Goal: Information Seeking & Learning: Learn about a topic

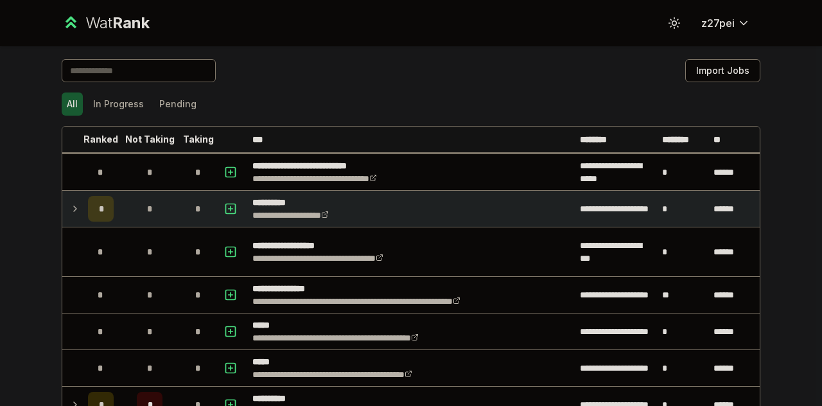
click at [70, 202] on icon at bounding box center [75, 208] width 10 height 15
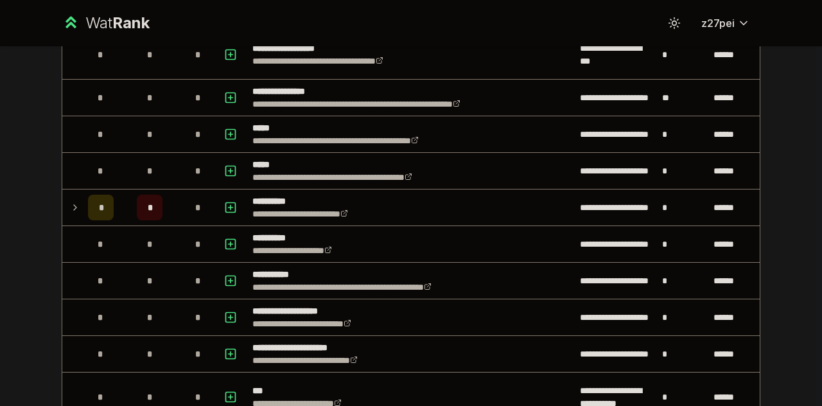
scroll to position [277, 0]
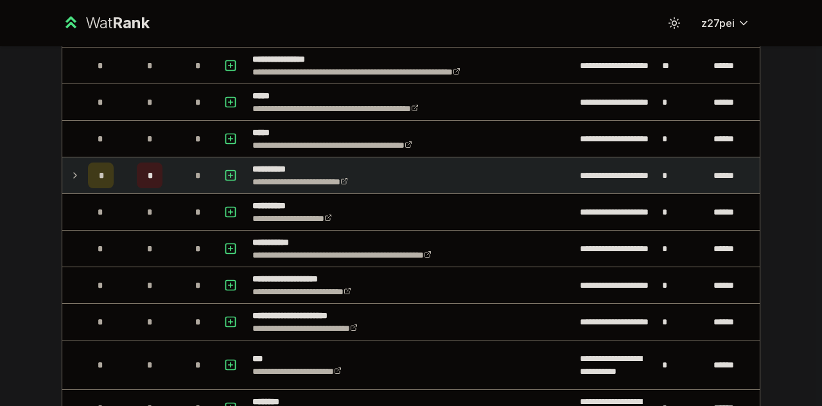
click at [88, 177] on div "*" at bounding box center [101, 176] width 26 height 26
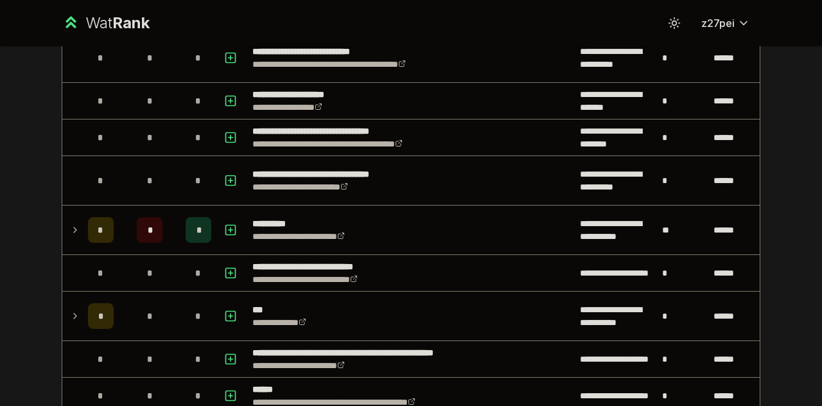
scroll to position [724, 0]
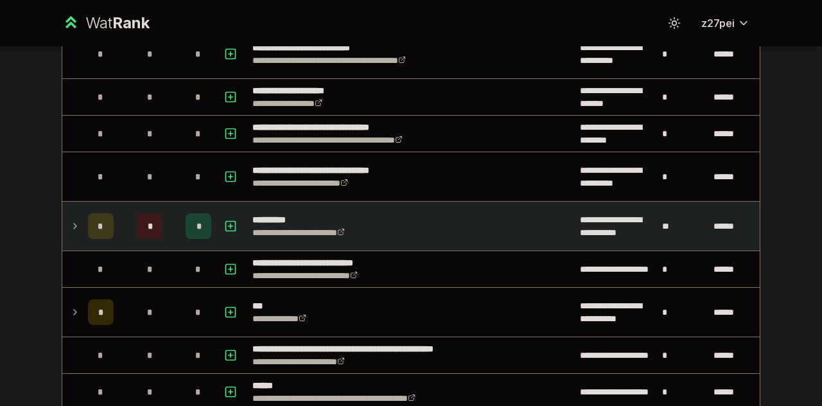
click at [108, 217] on div "*" at bounding box center [101, 226] width 26 height 26
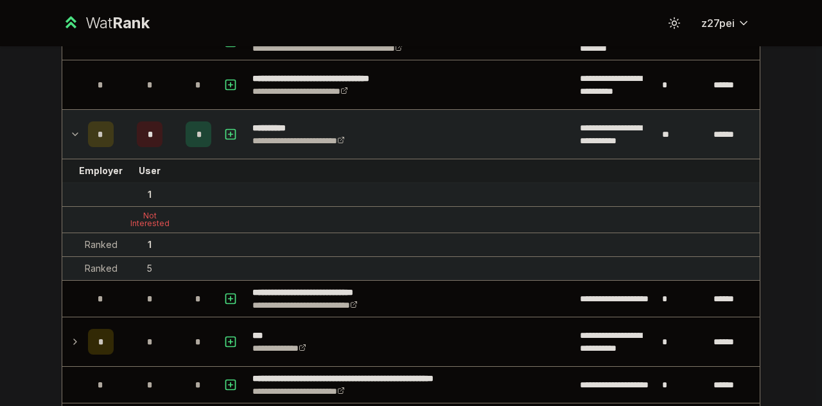
scroll to position [819, 0]
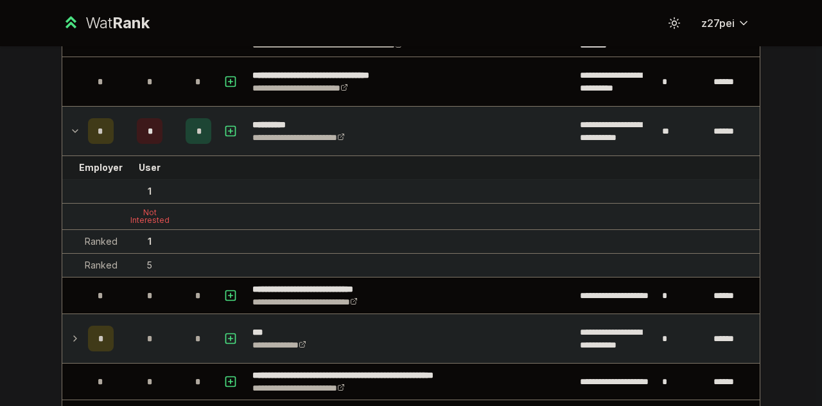
click at [154, 314] on td "*" at bounding box center [150, 338] width 62 height 49
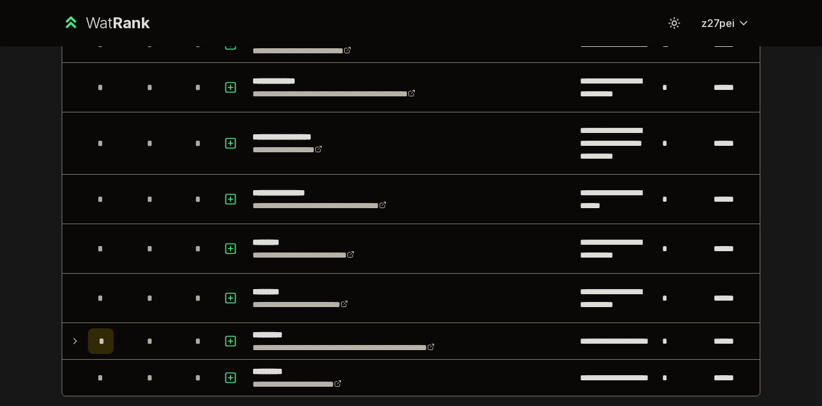
scroll to position [1996, 0]
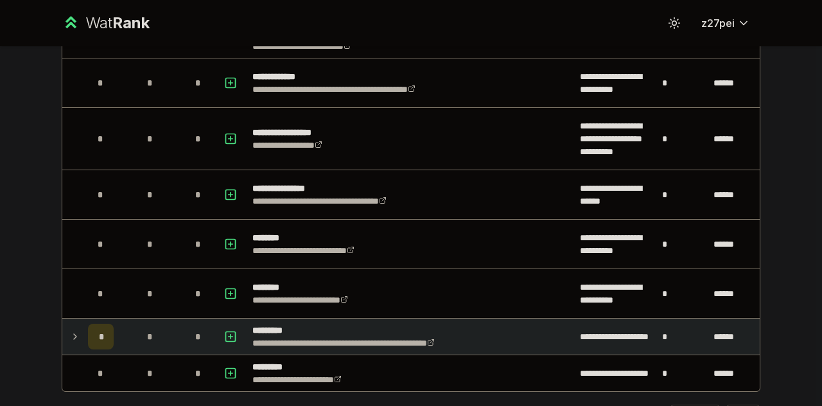
click at [152, 324] on div "*" at bounding box center [150, 337] width 26 height 26
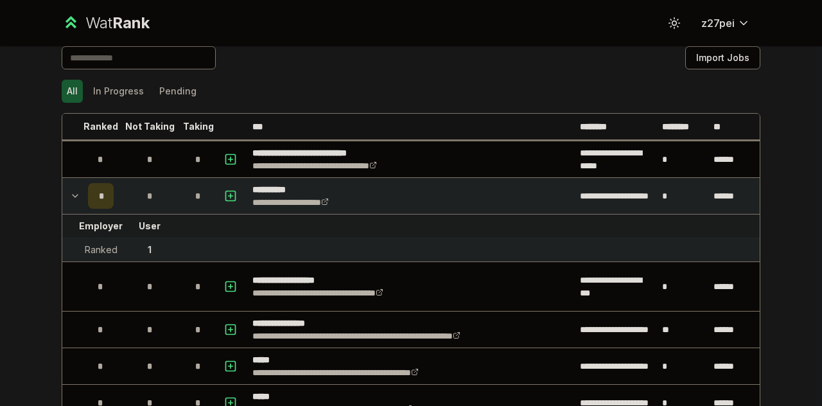
scroll to position [0, 0]
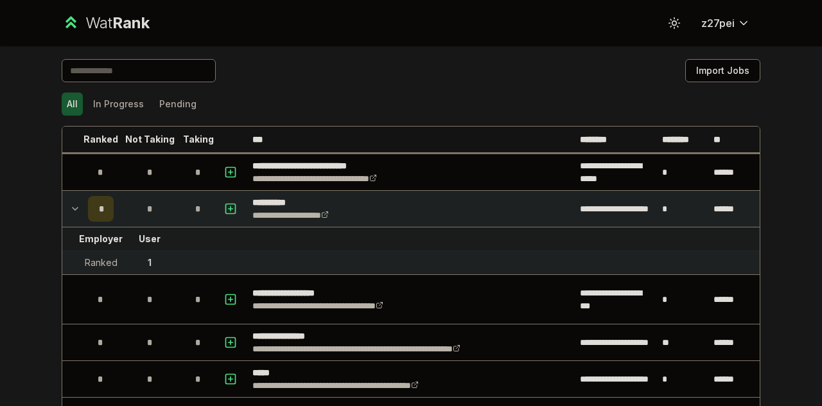
click at [90, 256] on div "Ranked" at bounding box center [101, 262] width 33 height 13
click at [110, 100] on button "In Progress" at bounding box center [118, 104] width 61 height 23
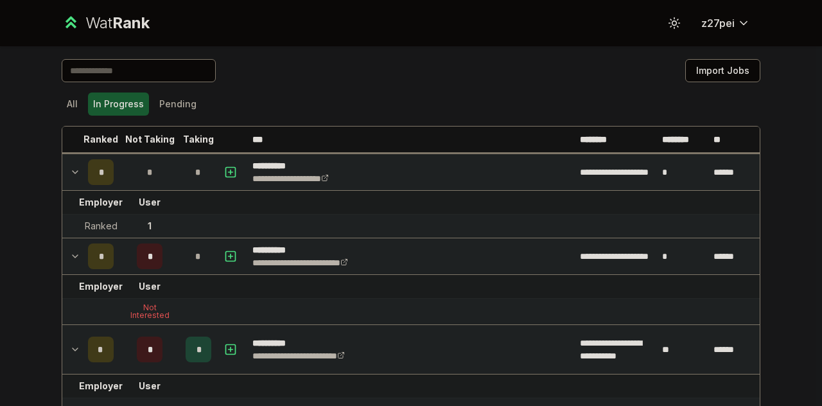
click at [76, 174] on td at bounding box center [72, 172] width 21 height 36
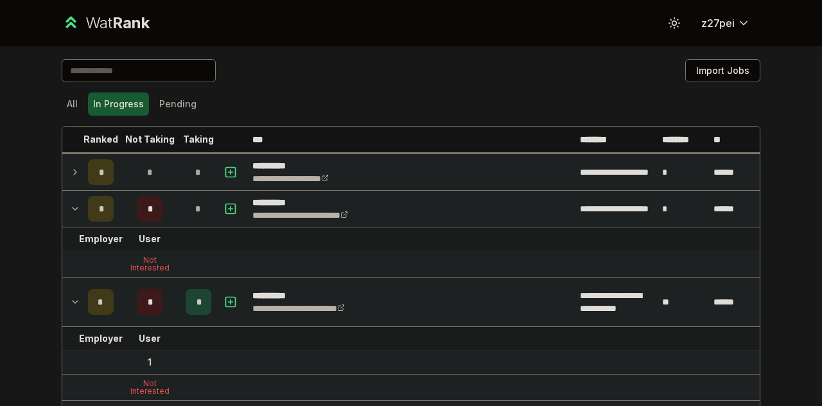
click at [99, 173] on span "*" at bounding box center [101, 172] width 4 height 13
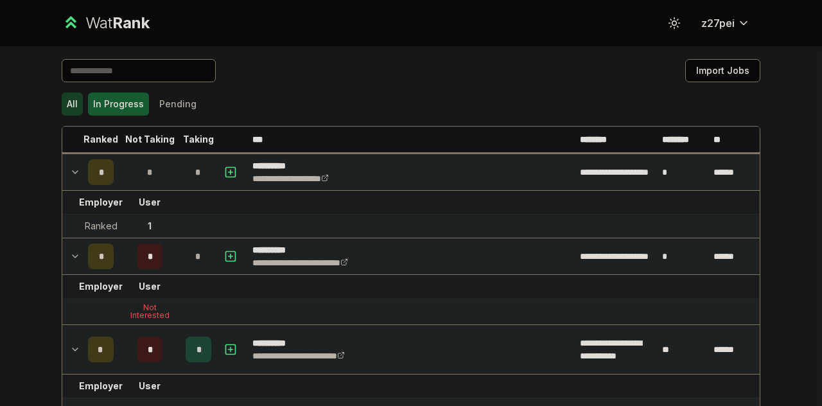
click at [72, 93] on button "All" at bounding box center [72, 104] width 21 height 23
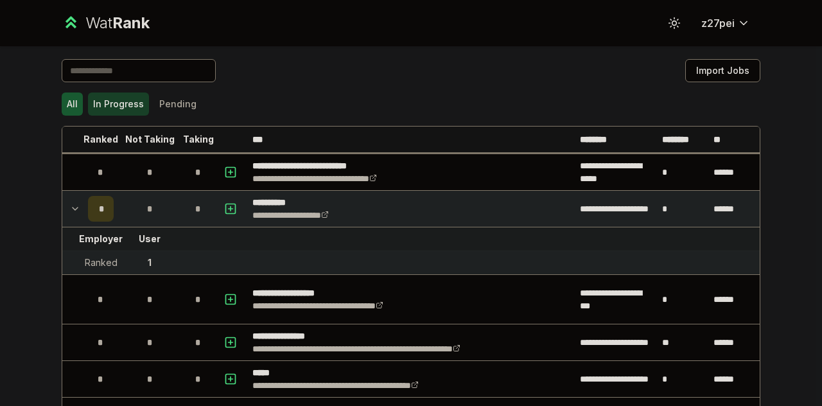
click at [123, 98] on button "In Progress" at bounding box center [118, 104] width 61 height 23
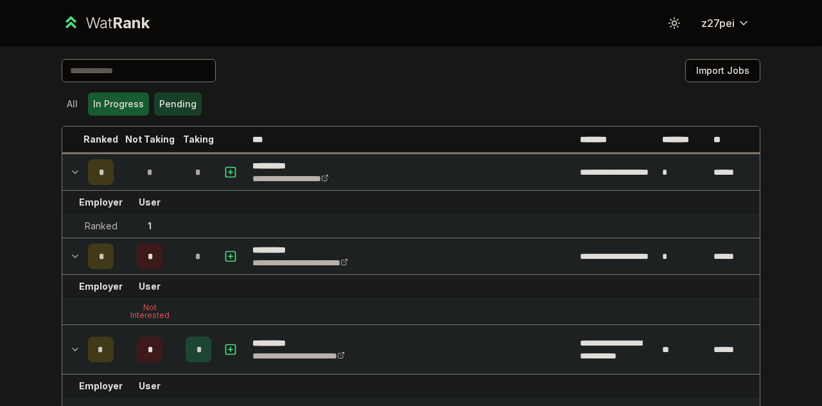
click at [186, 107] on button "Pending" at bounding box center [178, 104] width 48 height 23
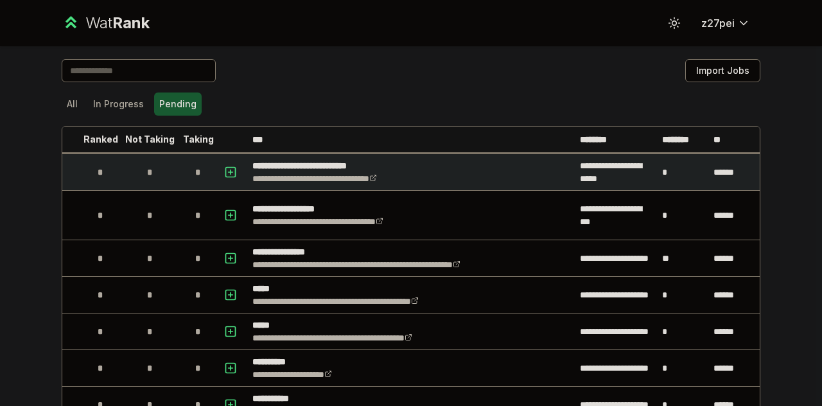
click at [91, 168] on div "*" at bounding box center [101, 172] width 26 height 26
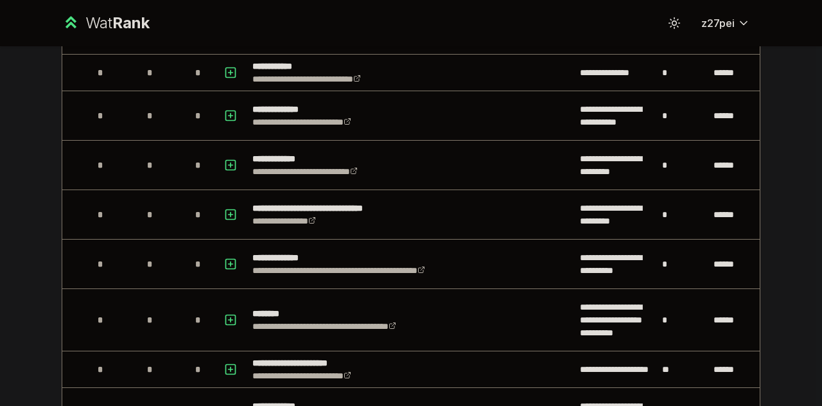
scroll to position [1517, 0]
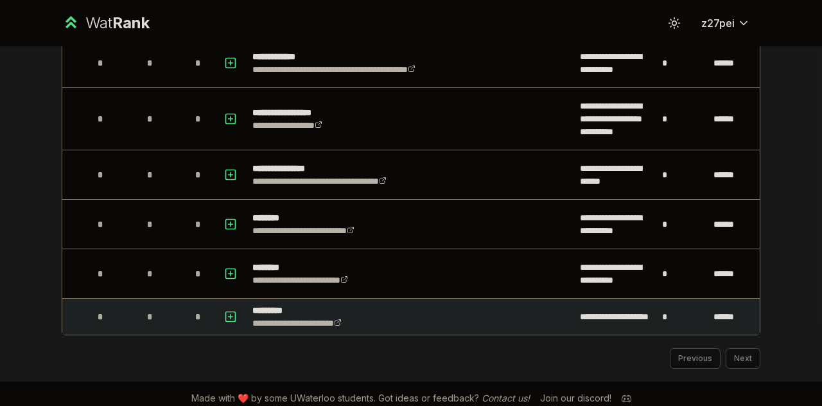
click at [224, 309] on icon "button" at bounding box center [230, 316] width 13 height 15
select select
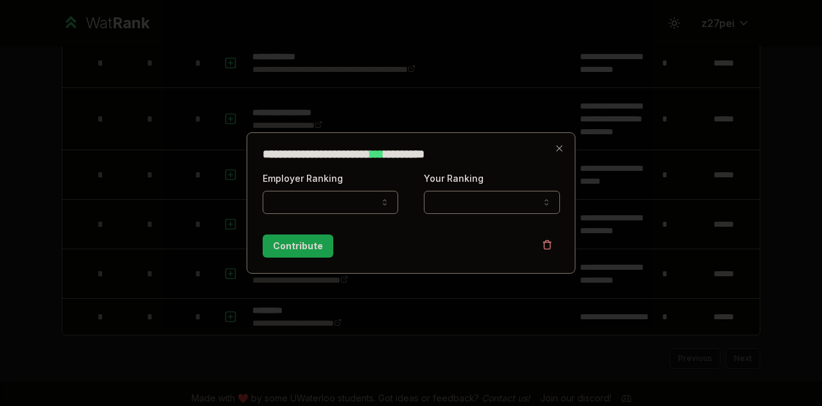
click at [370, 197] on button "Employer Ranking" at bounding box center [331, 202] width 136 height 23
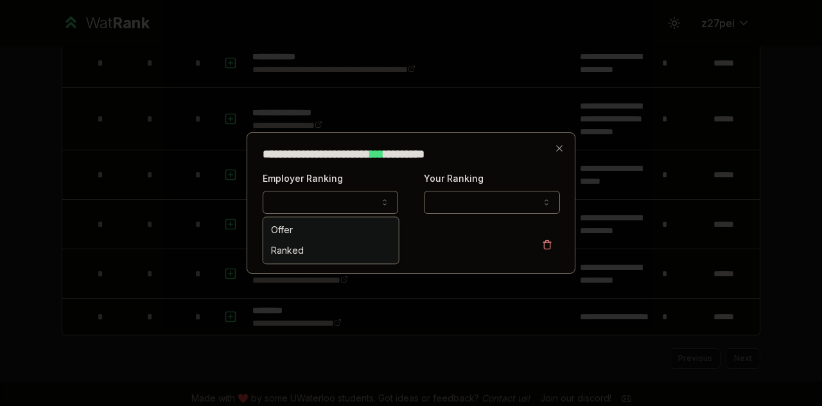
click at [488, 284] on div at bounding box center [411, 203] width 822 height 406
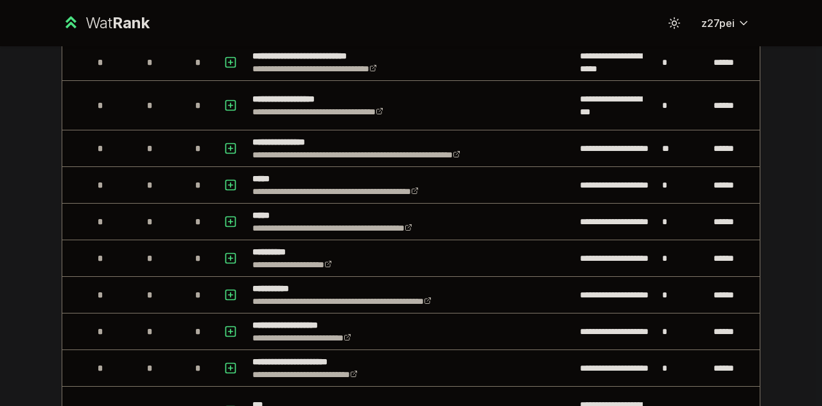
scroll to position [0, 0]
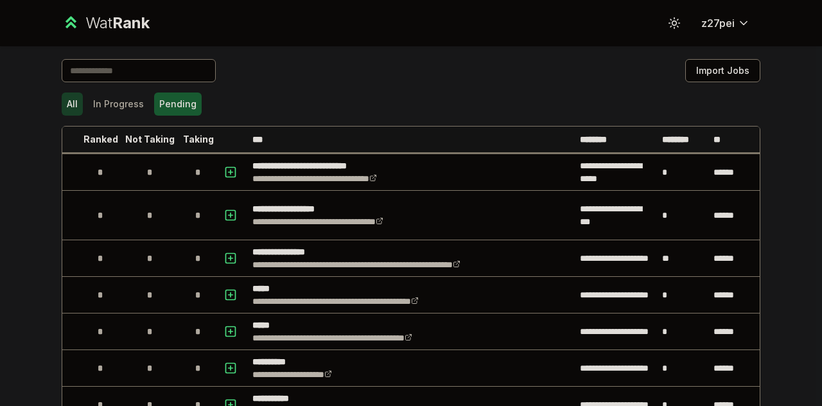
click at [62, 106] on button "All" at bounding box center [72, 104] width 21 height 23
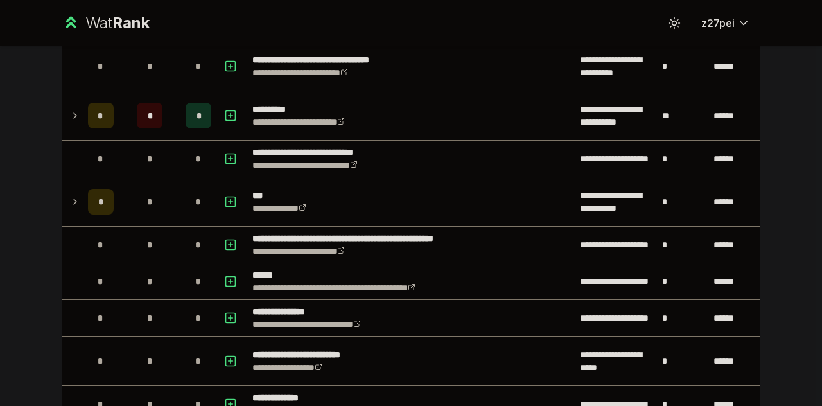
scroll to position [738, 0]
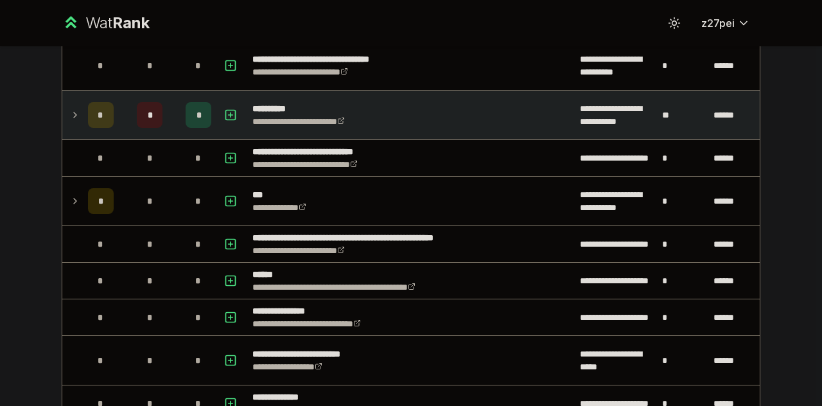
click at [156, 111] on div "*" at bounding box center [150, 115] width 26 height 26
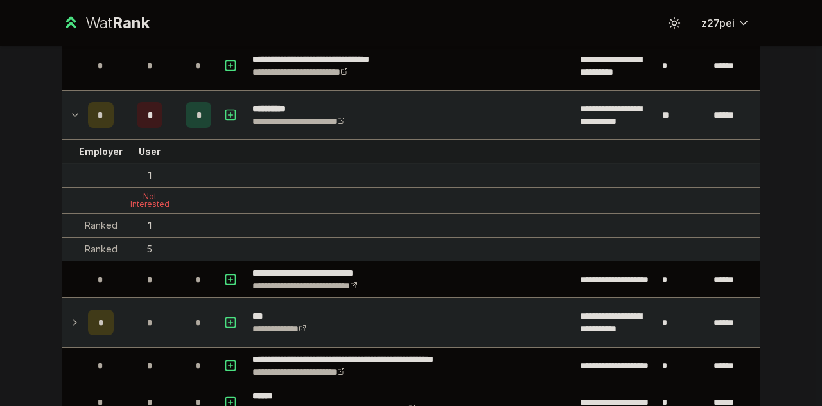
click at [143, 298] on td "*" at bounding box center [150, 322] width 62 height 49
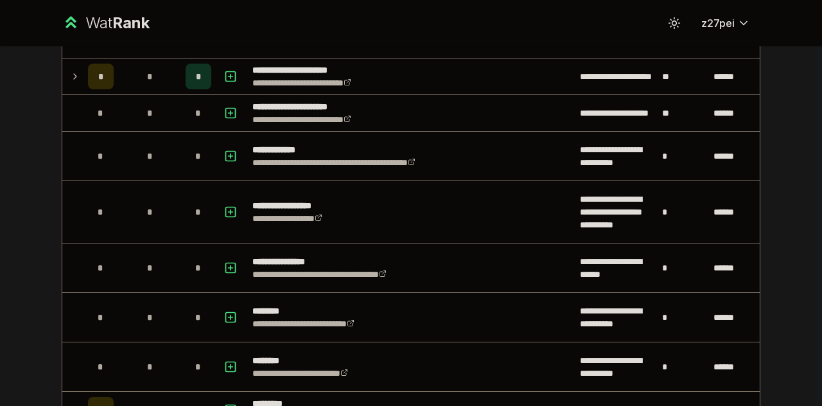
scroll to position [1952, 0]
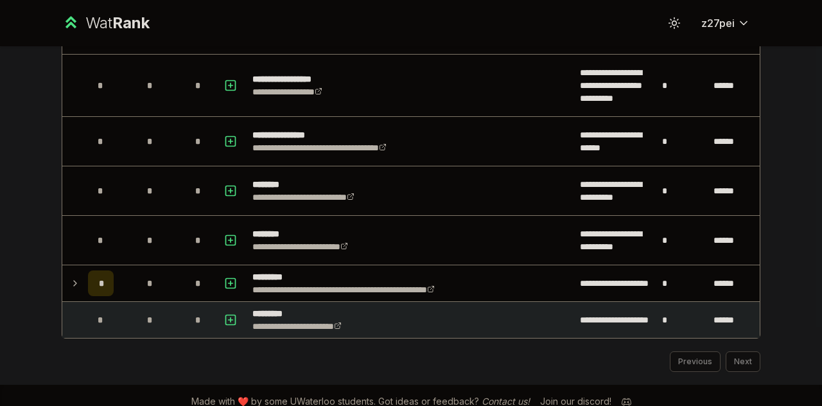
click at [137, 311] on div "*" at bounding box center [150, 320] width 26 height 26
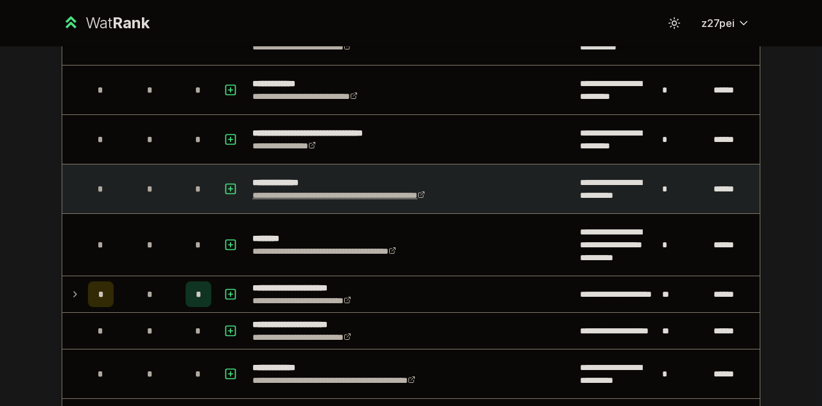
scroll to position [1606, 0]
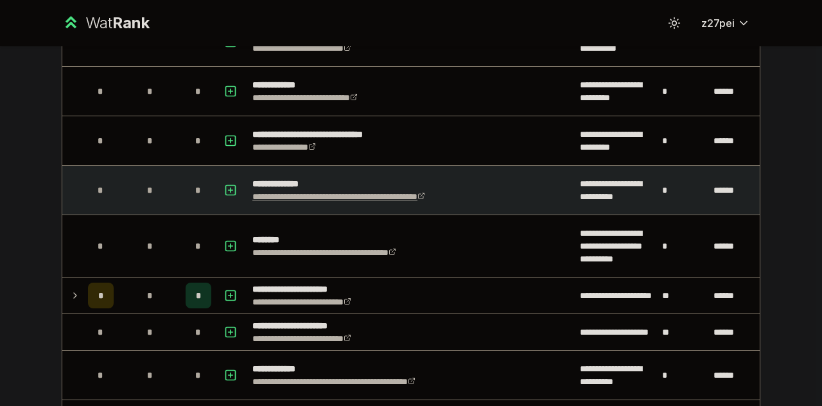
click at [394, 192] on link "**********" at bounding box center [338, 196] width 173 height 9
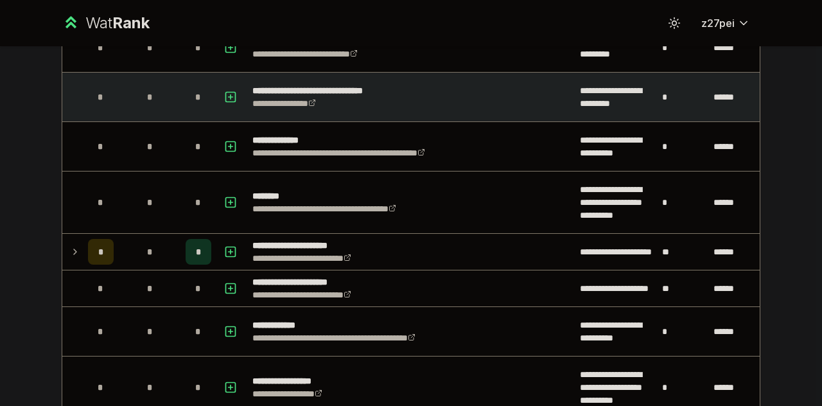
scroll to position [1656, 0]
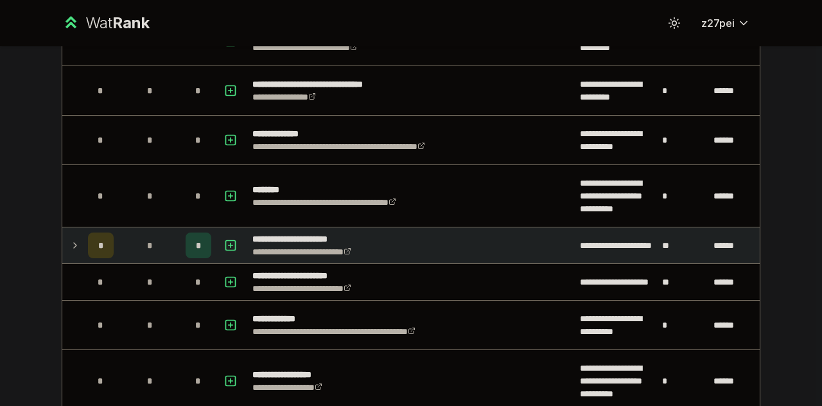
click at [83, 232] on td "*" at bounding box center [101, 245] width 36 height 36
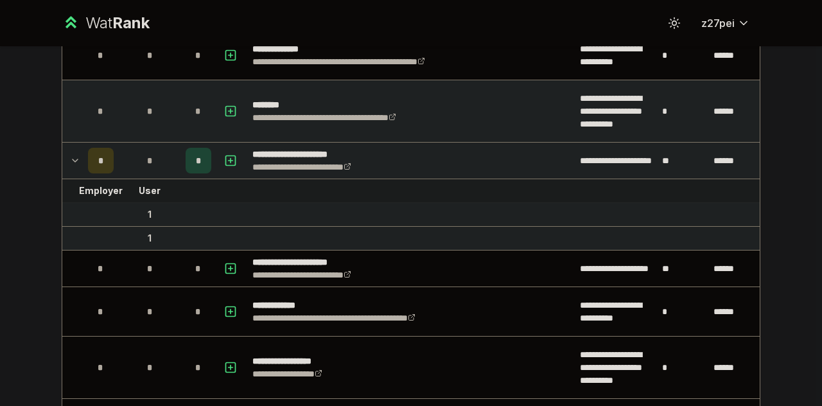
scroll to position [1742, 0]
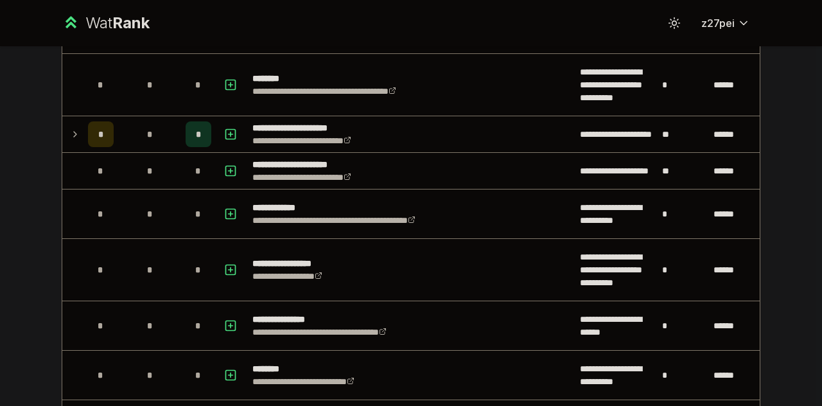
scroll to position [1761, 0]
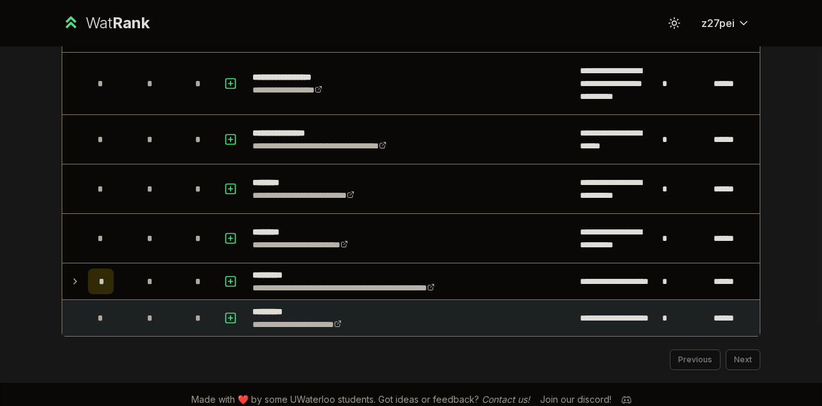
click at [230, 313] on icon "button" at bounding box center [230, 317] width 13 height 15
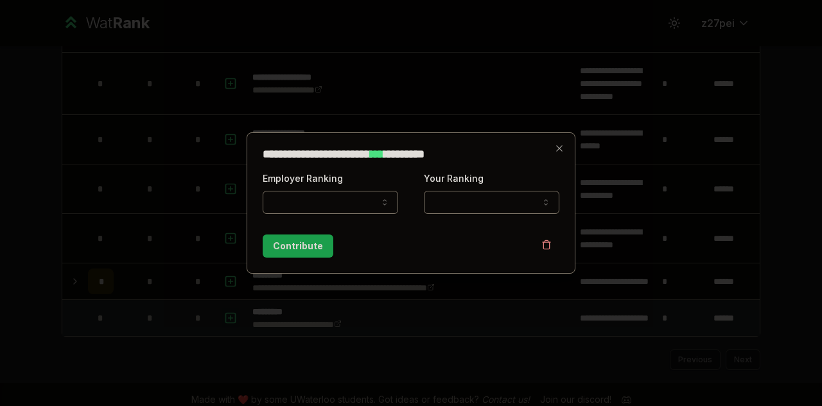
select select
click at [316, 310] on div at bounding box center [411, 203] width 822 height 406
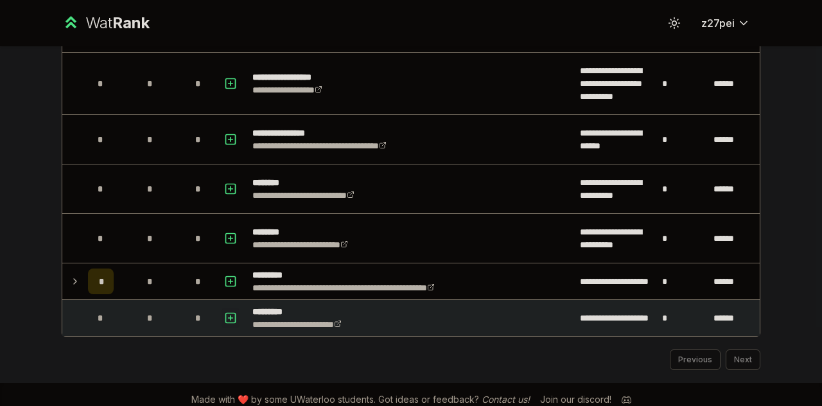
click at [226, 313] on rect "button" at bounding box center [231, 318] width 10 height 10
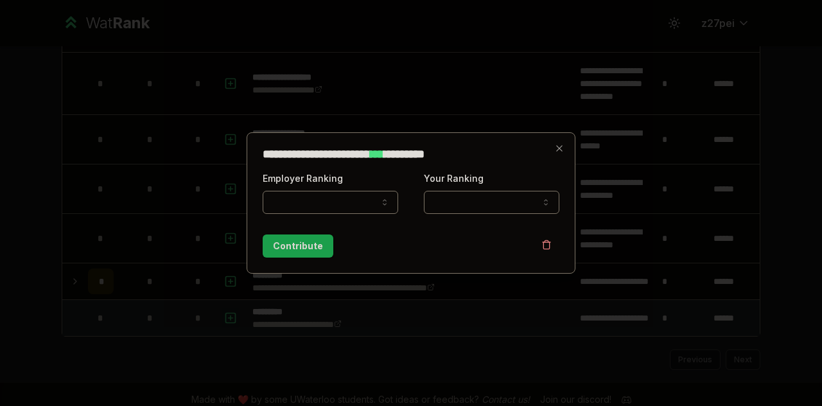
select select
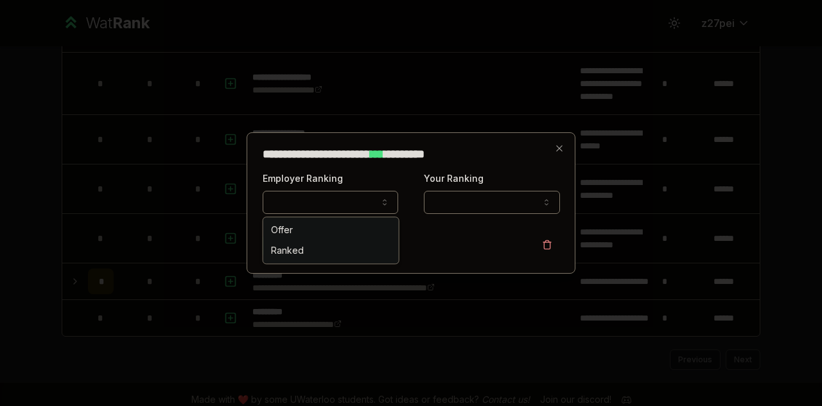
click at [372, 197] on button "Employer Ranking" at bounding box center [331, 202] width 136 height 23
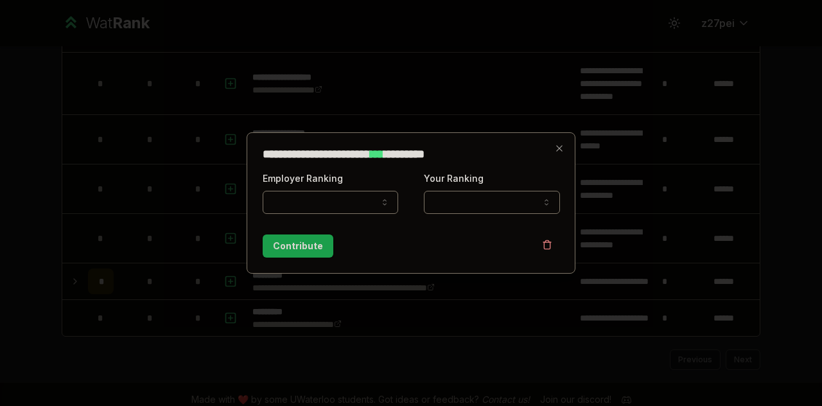
click at [372, 197] on button "Employer Ranking" at bounding box center [331, 202] width 136 height 23
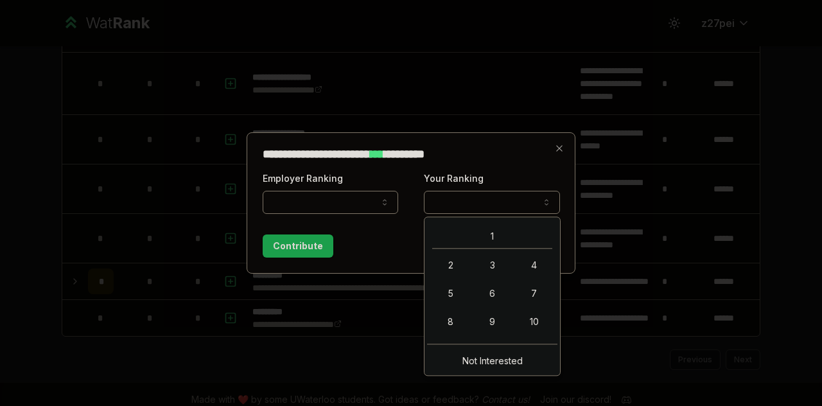
click at [510, 209] on button "Your Ranking" at bounding box center [492, 202] width 136 height 23
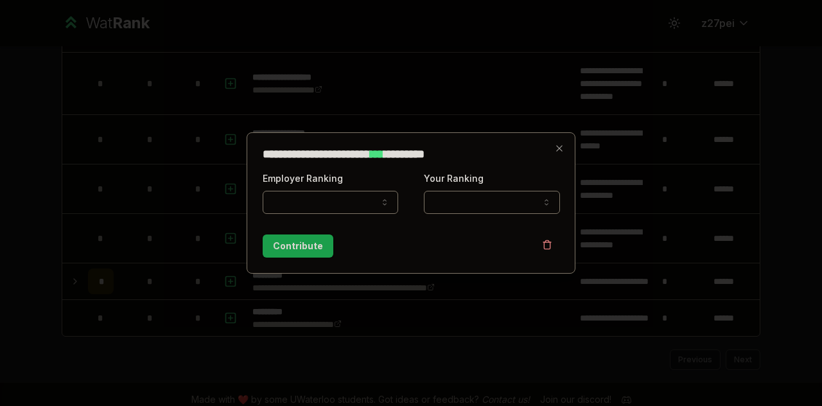
click at [565, 150] on div "**********" at bounding box center [411, 202] width 329 height 141
click at [560, 150] on icon "button" at bounding box center [559, 148] width 6 height 6
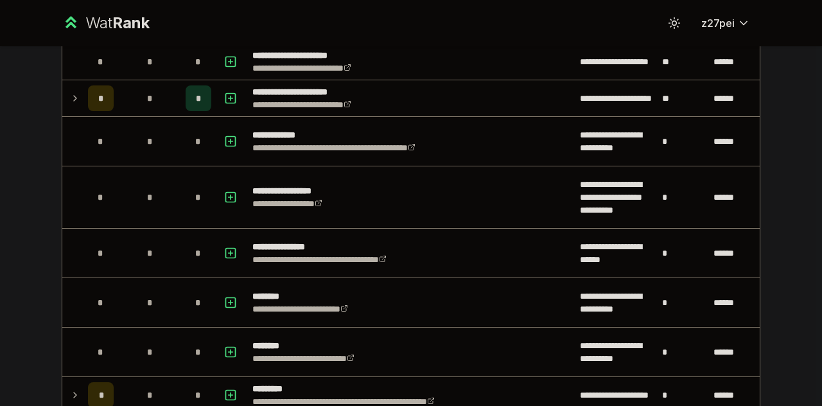
scroll to position [1761, 0]
